Goal: Task Accomplishment & Management: Use online tool/utility

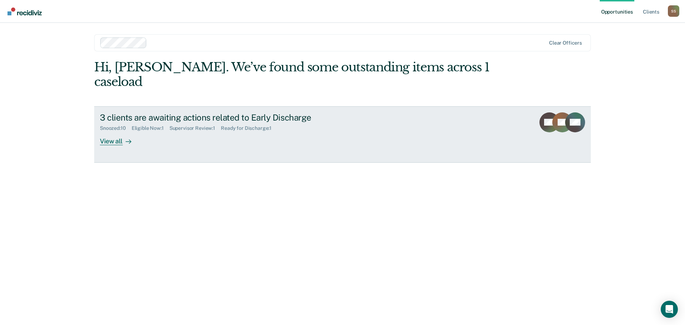
click at [115, 131] on div "View all" at bounding box center [120, 138] width 40 height 14
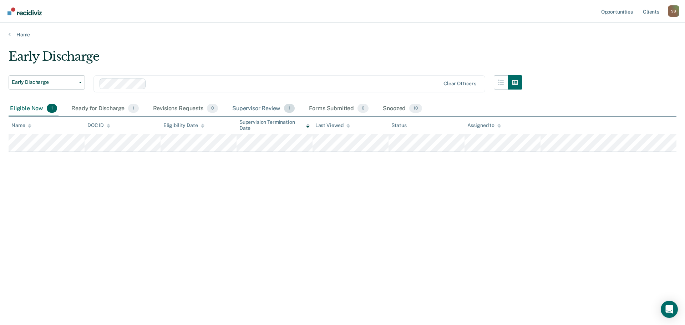
click at [252, 109] on div "Supervisor Review 1" at bounding box center [263, 109] width 65 height 16
click at [398, 110] on div "Snoozed 10" at bounding box center [403, 109] width 42 height 16
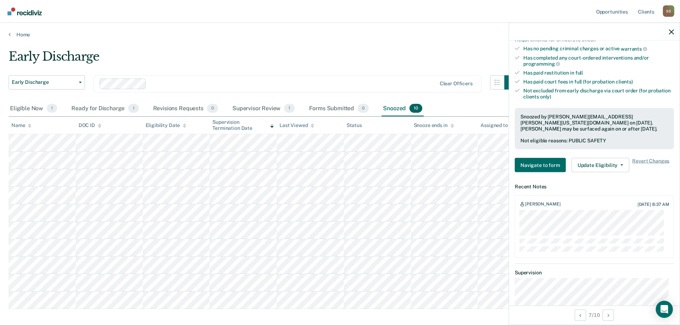
scroll to position [165, 0]
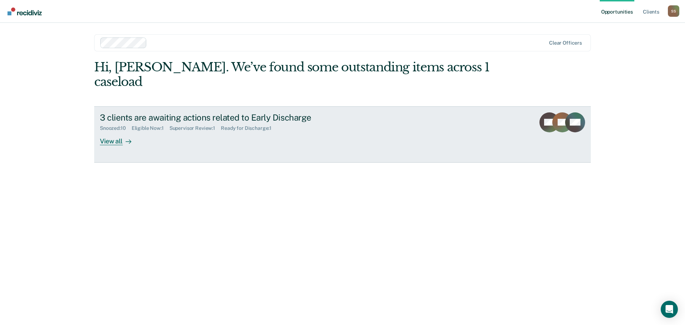
click at [112, 131] on div "View all" at bounding box center [120, 138] width 40 height 14
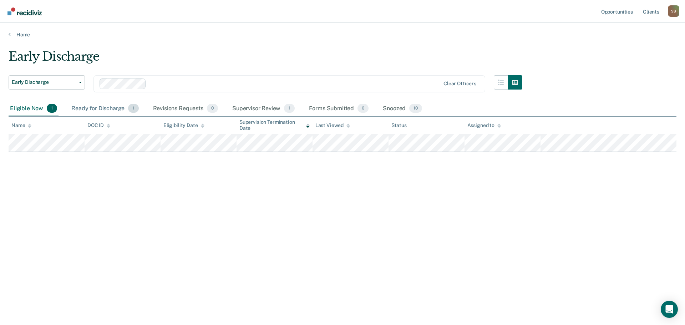
click at [111, 110] on div "Ready for Discharge 1" at bounding box center [105, 109] width 70 height 16
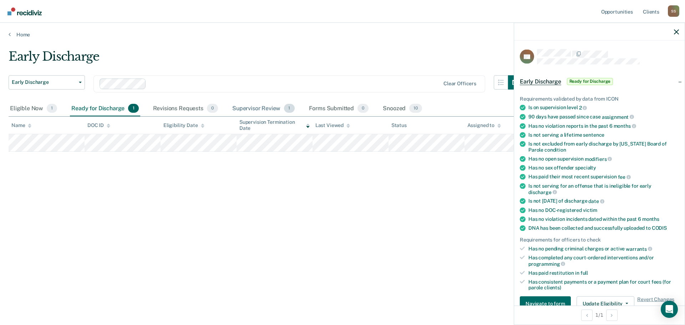
click at [261, 107] on div "Supervisor Review 1" at bounding box center [263, 109] width 65 height 16
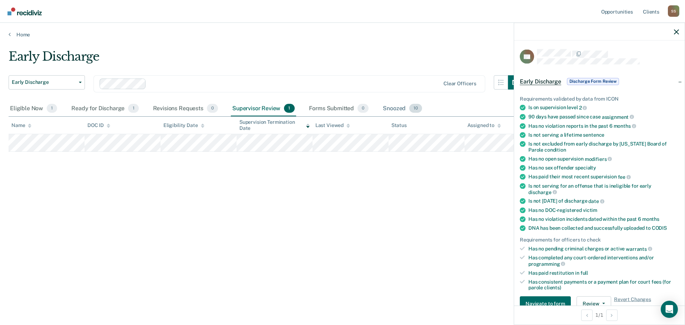
click at [385, 107] on div "Snoozed 10" at bounding box center [403, 109] width 42 height 16
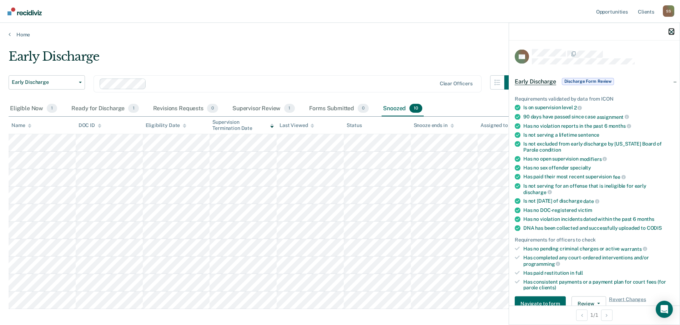
click at [671, 31] on icon "button" at bounding box center [671, 31] width 5 height 5
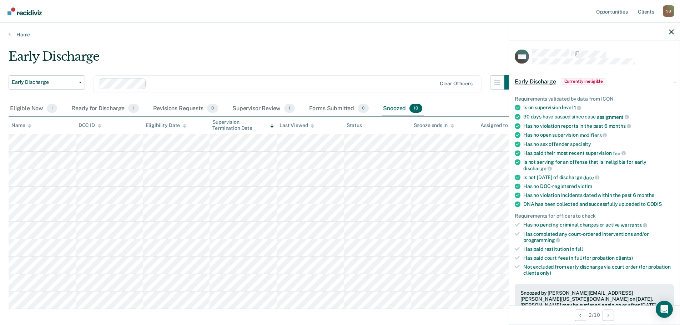
click at [674, 30] on div at bounding box center [594, 32] width 171 height 18
click at [31, 106] on div "Eligible Now 1" at bounding box center [34, 109] width 50 height 16
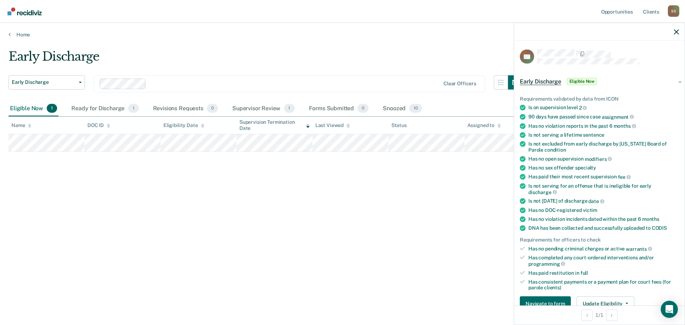
click at [673, 32] on div at bounding box center [599, 32] width 171 height 18
click at [676, 30] on icon "button" at bounding box center [676, 31] width 5 height 5
